Goal: Task Accomplishment & Management: Manage account settings

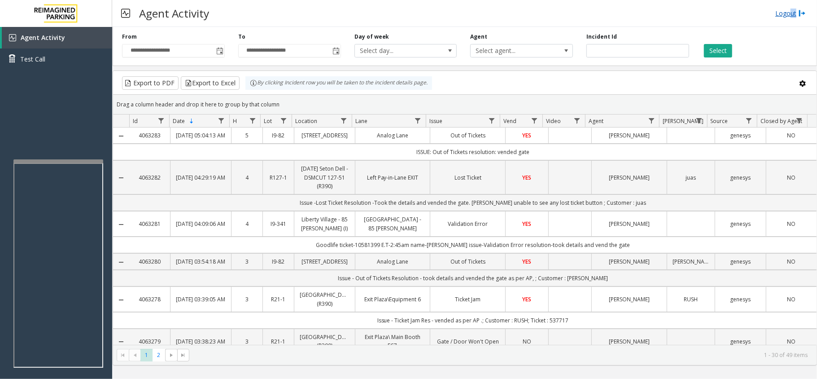
drag, startPoint x: 790, startPoint y: 2, endPoint x: 796, endPoint y: 15, distance: 13.9
click at [796, 15] on div "Agent Activity Logout" at bounding box center [464, 13] width 705 height 27
click at [792, 15] on link "Logout" at bounding box center [791, 13] width 31 height 9
